Goal: Find specific page/section: Find specific page/section

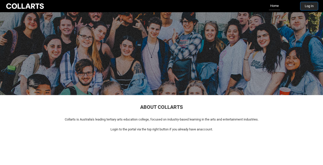
click at [307, 5] on button "Log In" at bounding box center [309, 6] width 18 height 8
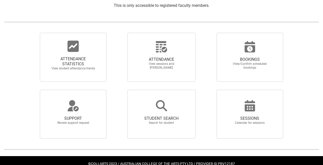
scroll to position [115, 0]
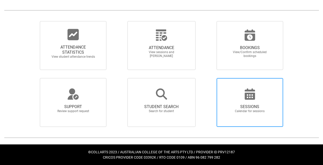
click at [250, 96] on icon at bounding box center [250, 94] width 12 height 12
click at [208, 78] on input "SESSIONS Calendar for sessions" at bounding box center [208, 78] width 0 height 0
radio input "true"
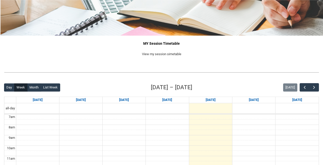
scroll to position [36, 0]
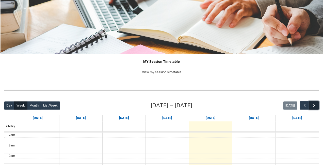
click at [314, 105] on span "button" at bounding box center [313, 105] width 5 height 5
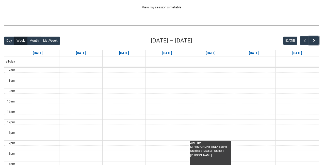
scroll to position [104, 0]
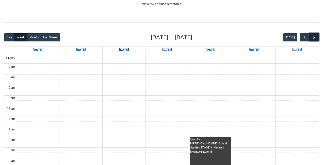
click at [314, 37] on span "button" at bounding box center [313, 37] width 5 height 5
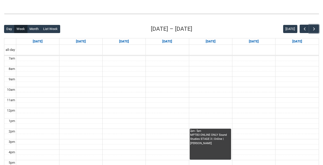
scroll to position [111, 0]
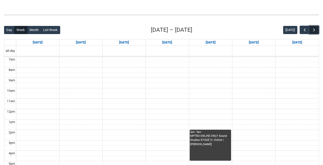
click at [313, 29] on span "button" at bounding box center [313, 29] width 5 height 5
click at [314, 29] on span "button" at bounding box center [313, 29] width 5 height 5
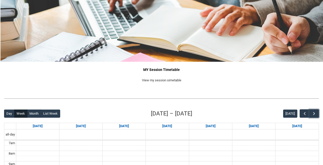
scroll to position [0, 0]
